Goal: Information Seeking & Learning: Learn about a topic

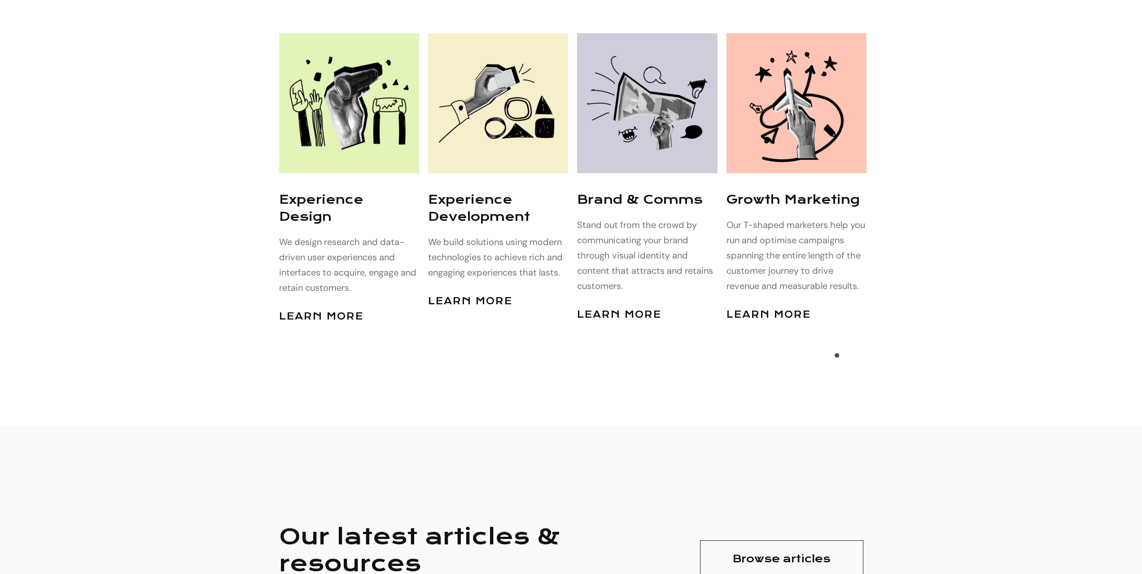
scroll to position [2783, 0]
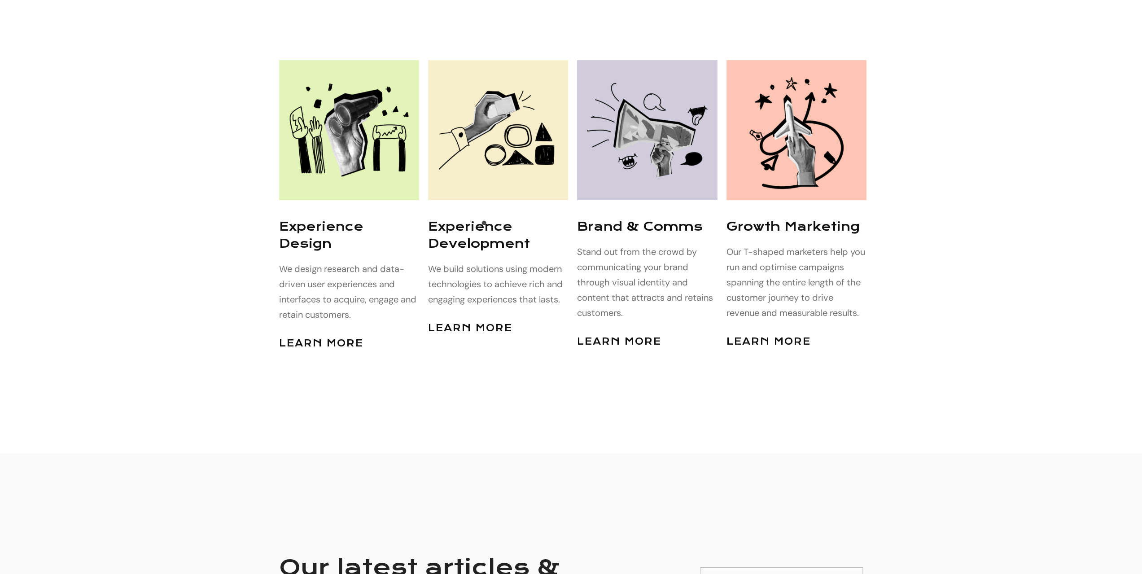
scroll to position [2790, 0]
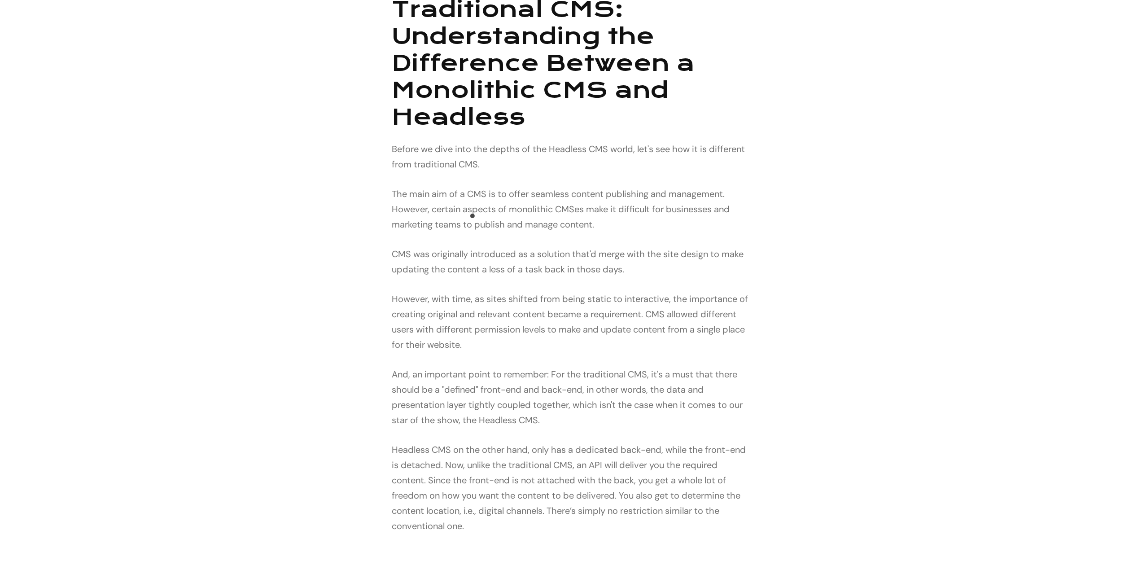
scroll to position [943, 0]
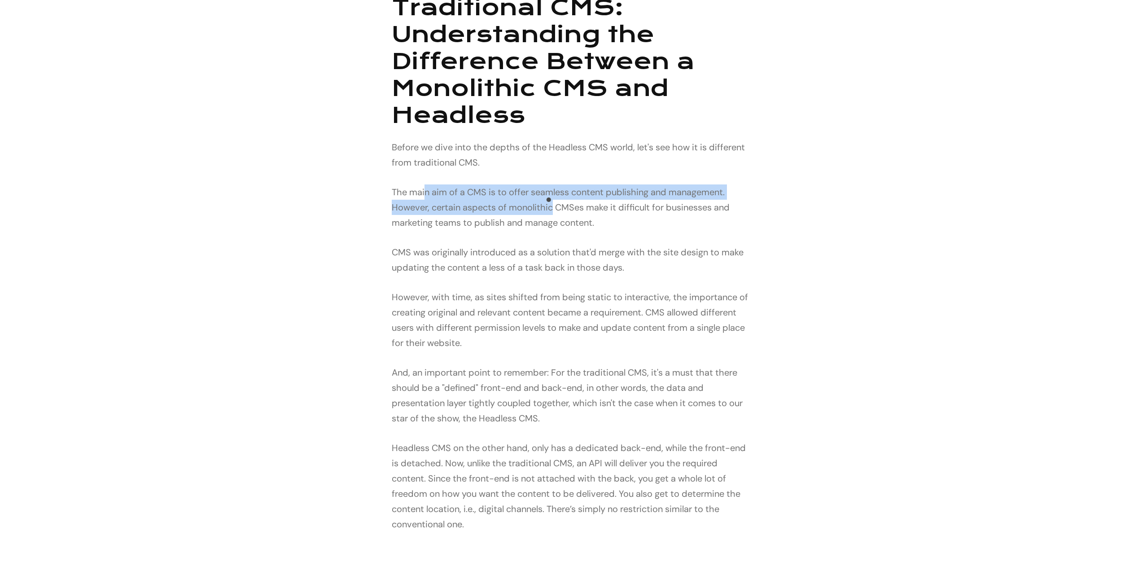
drag, startPoint x: 425, startPoint y: 196, endPoint x: 551, endPoint y: 202, distance: 126.3
click at [551, 202] on p "The main aim of a CMS is to offer seamless content publishing and management. H…" at bounding box center [571, 208] width 359 height 46
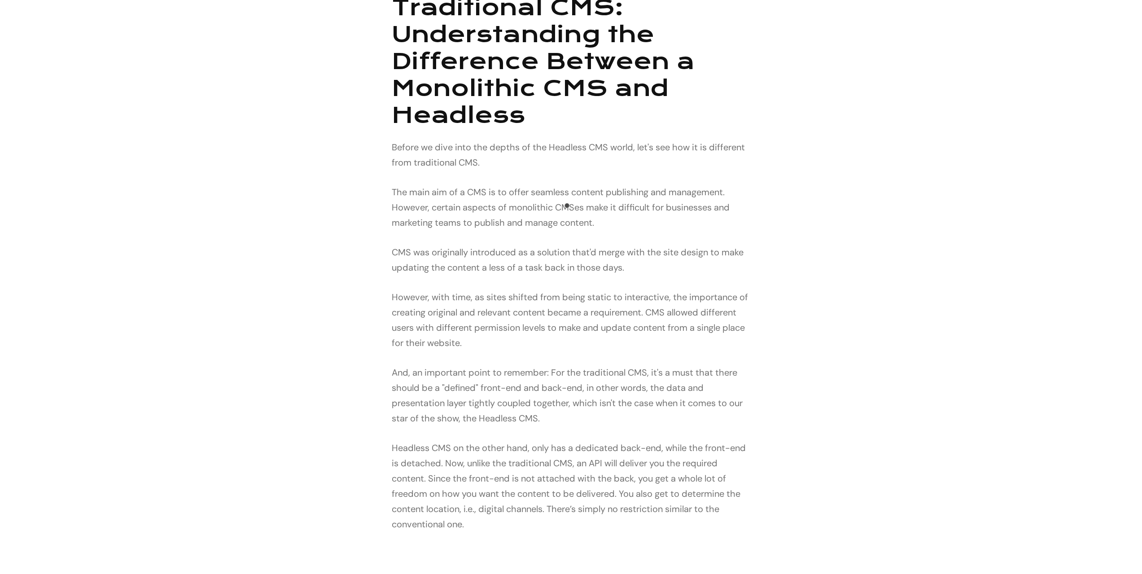
click at [569, 208] on p "The main aim of a CMS is to offer seamless content publishing and management. H…" at bounding box center [571, 208] width 359 height 46
drag, startPoint x: 445, startPoint y: 211, endPoint x: 581, endPoint y: 215, distance: 135.6
click at [512, 214] on p "The main aim of a CMS is to offer seamless content publishing and management. H…" at bounding box center [571, 208] width 359 height 46
click at [585, 215] on p "The main aim of a CMS is to offer seamless content publishing and management. H…" at bounding box center [571, 208] width 359 height 46
click at [611, 229] on p "The main aim of a CMS is to offer seamless content publishing and management. H…" at bounding box center [571, 208] width 359 height 46
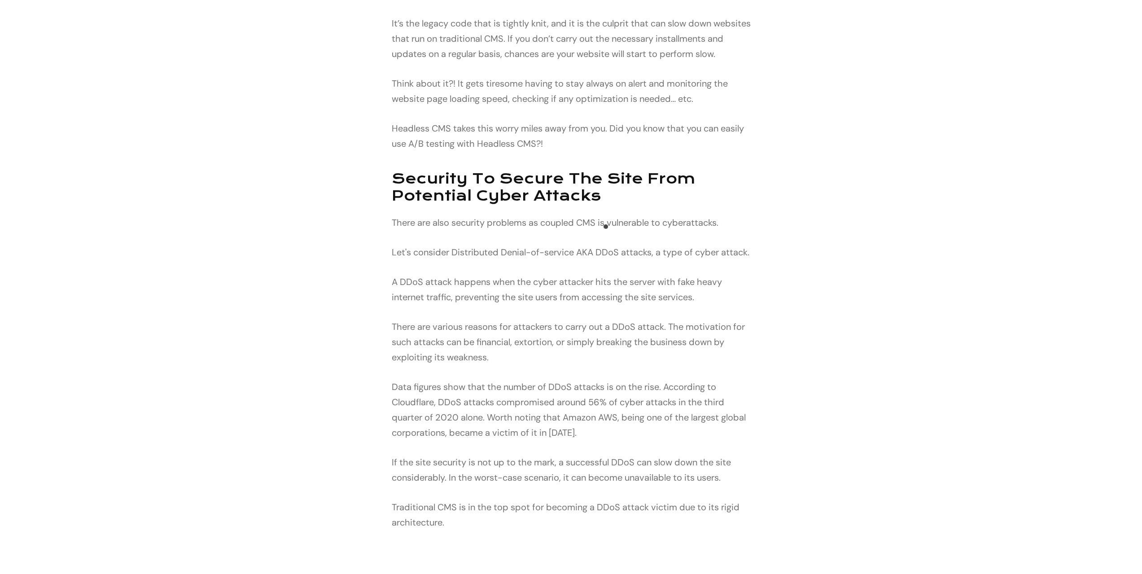
scroll to position [2200, 0]
